Goal: Task Accomplishment & Management: Manage account settings

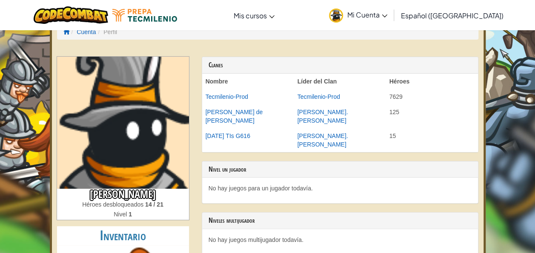
scroll to position [9, 0]
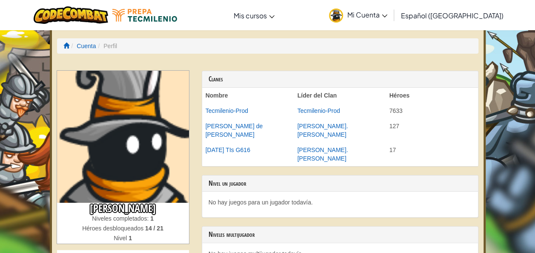
click at [134, 124] on img at bounding box center [123, 137] width 132 height 132
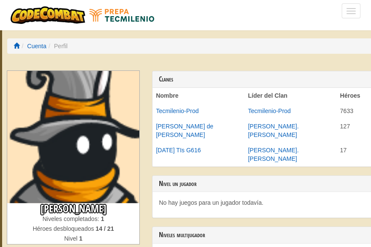
click at [81, 119] on img at bounding box center [73, 137] width 132 height 132
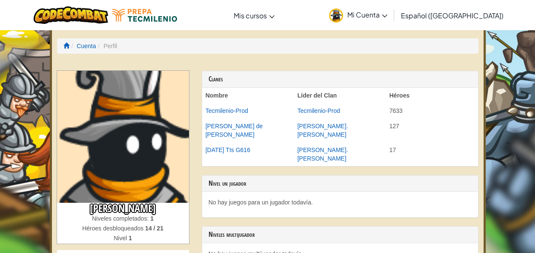
click at [140, 120] on img at bounding box center [123, 137] width 132 height 132
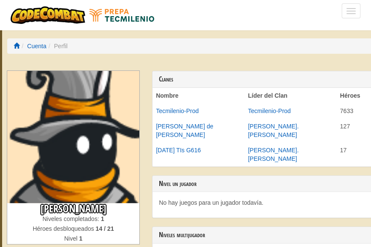
click at [54, 46] on li "Perfil" at bounding box center [56, 46] width 21 height 9
click at [61, 45] on li "Perfil" at bounding box center [56, 46] width 21 height 9
click at [66, 118] on img at bounding box center [73, 137] width 132 height 132
drag, startPoint x: 89, startPoint y: 111, endPoint x: 22, endPoint y: 150, distance: 77.9
click at [22, 150] on img at bounding box center [73, 137] width 132 height 132
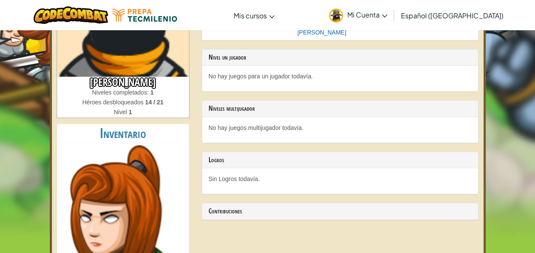
scroll to position [127, 0]
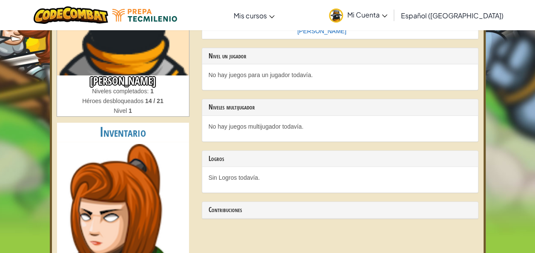
click at [464, 18] on span "Español ([GEOGRAPHIC_DATA])" at bounding box center [452, 15] width 103 height 9
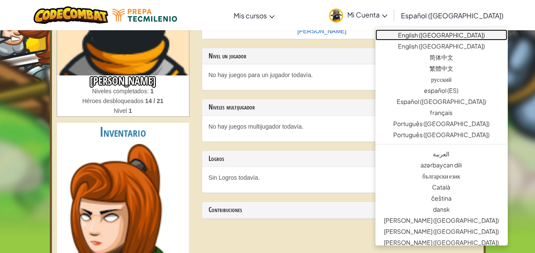
click at [478, 37] on link "English ([GEOGRAPHIC_DATA])" at bounding box center [442, 34] width 132 height 11
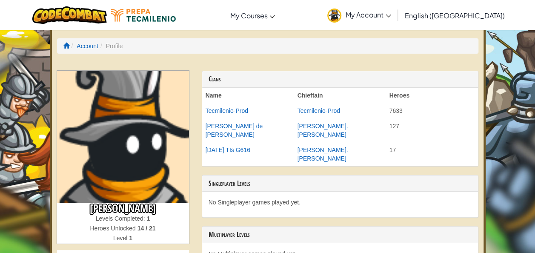
scroll to position [127, 0]
